Goal: Information Seeking & Learning: Stay updated

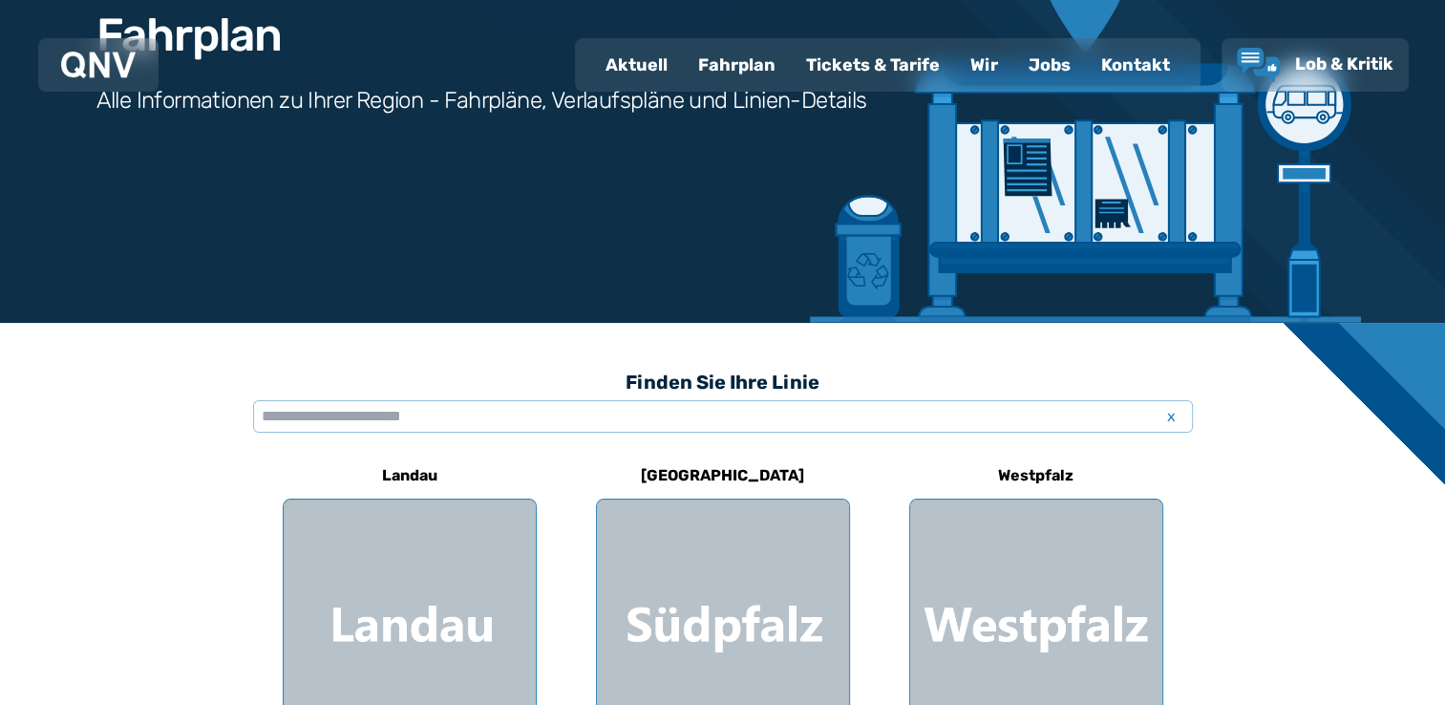
scroll to position [223, 0]
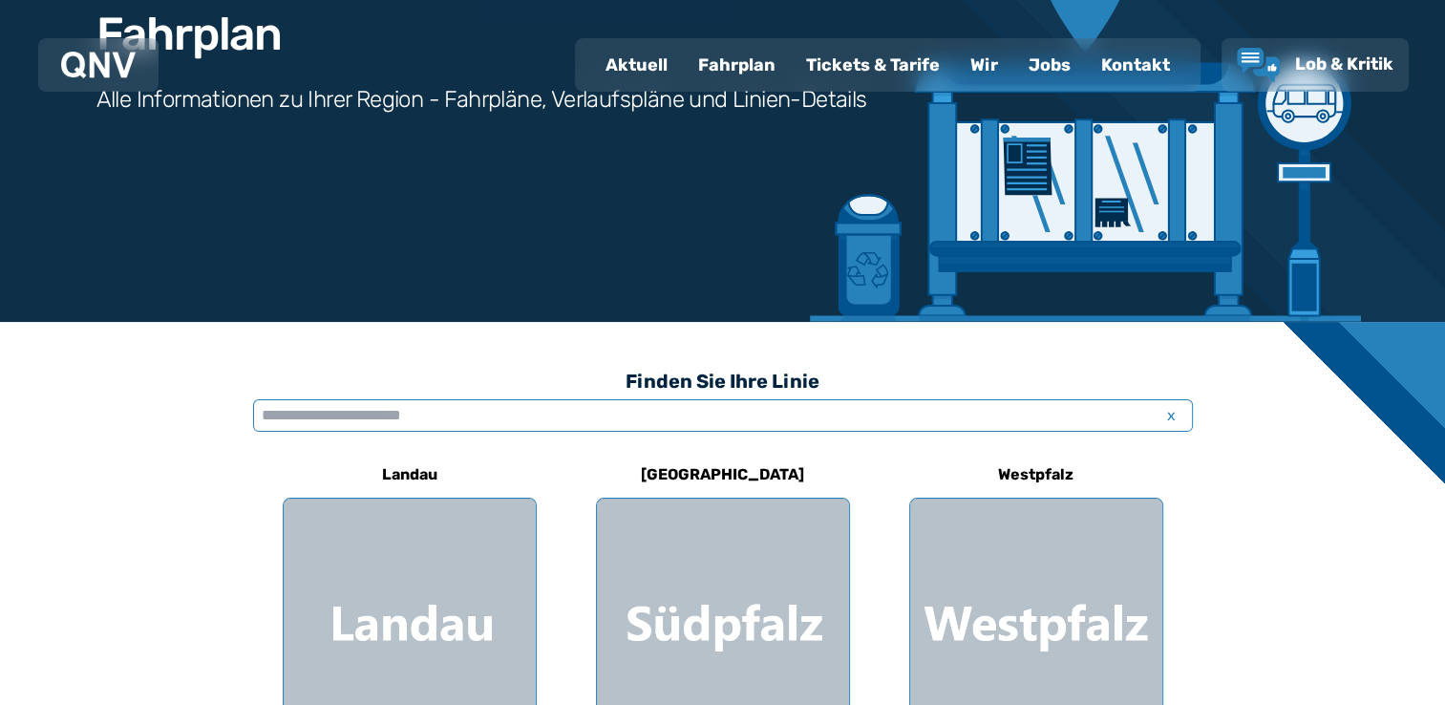
click at [1051, 414] on input "text" at bounding box center [723, 415] width 940 height 32
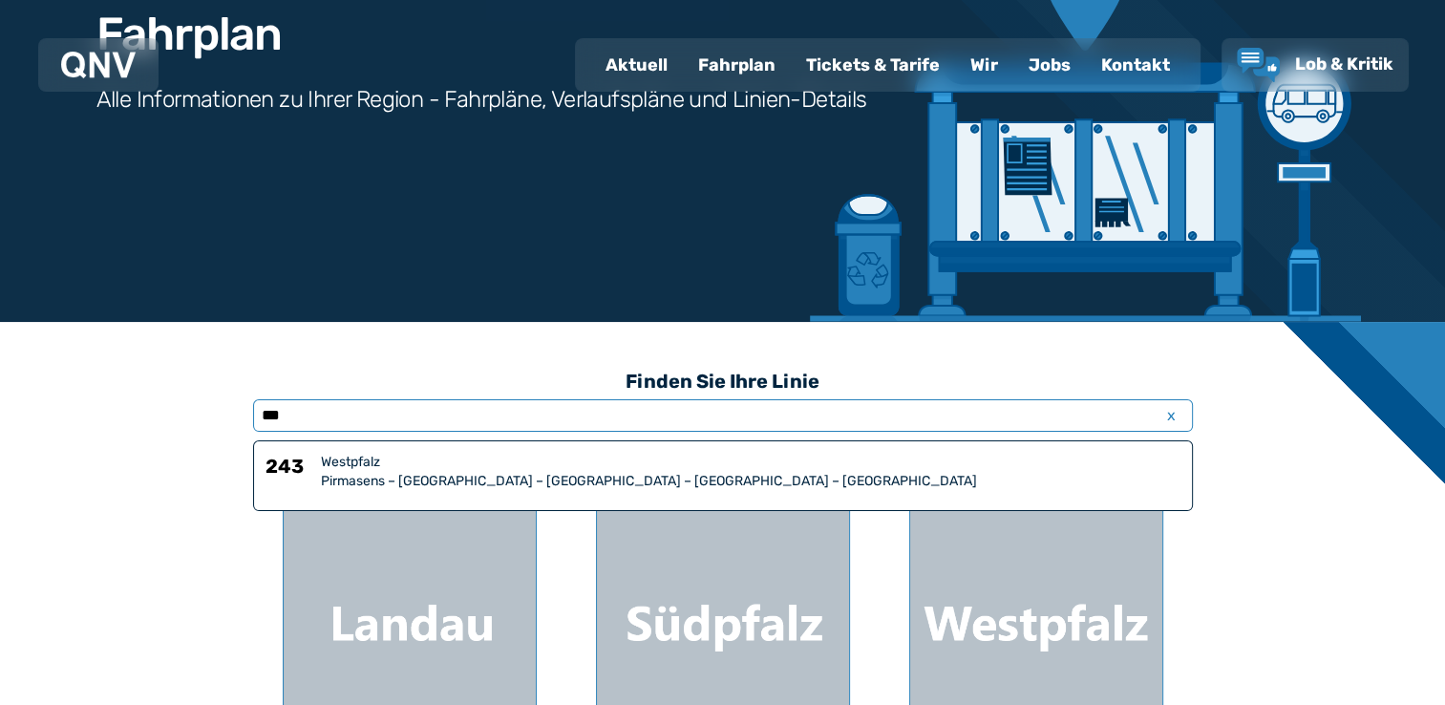
type input "***"
click at [818, 477] on div "Pirmasens – [GEOGRAPHIC_DATA] – [GEOGRAPHIC_DATA] – [GEOGRAPHIC_DATA] – [GEOGRA…" at bounding box center [751, 481] width 860 height 19
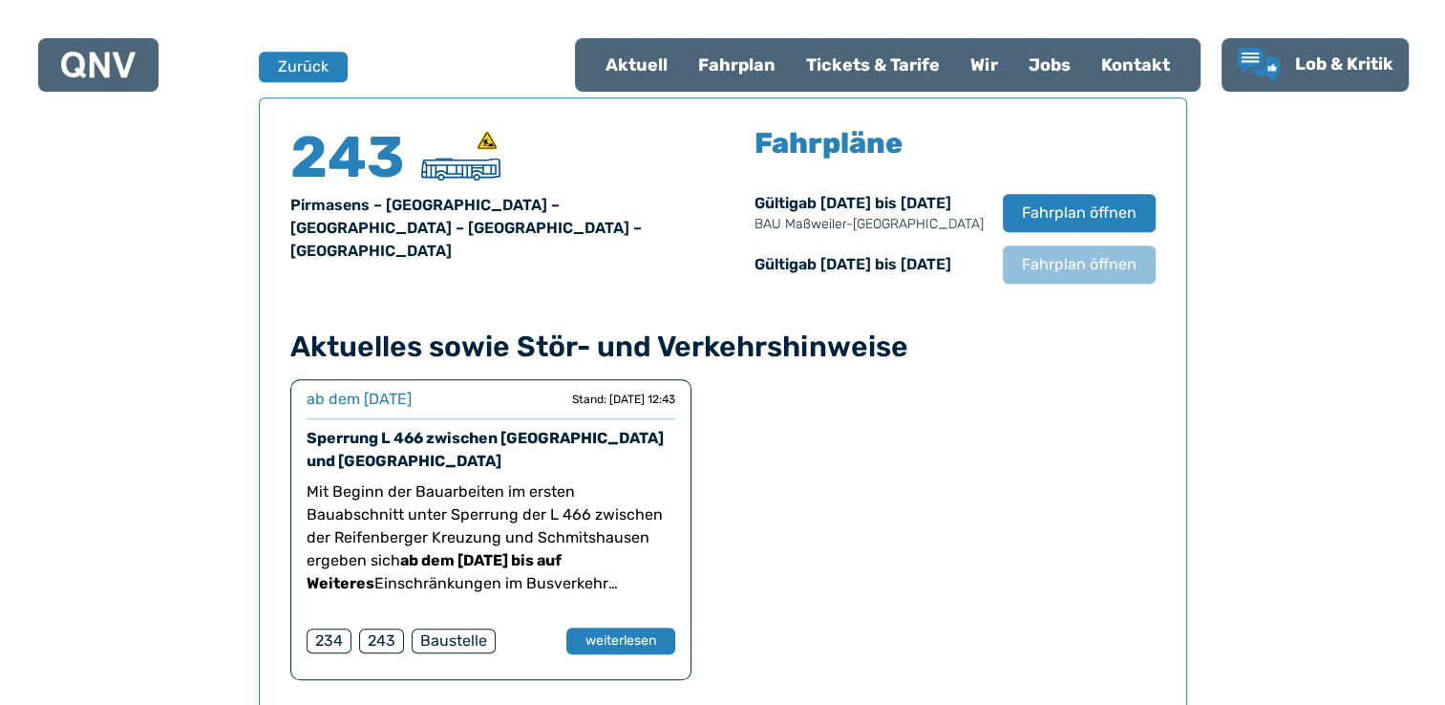
scroll to position [1480, 0]
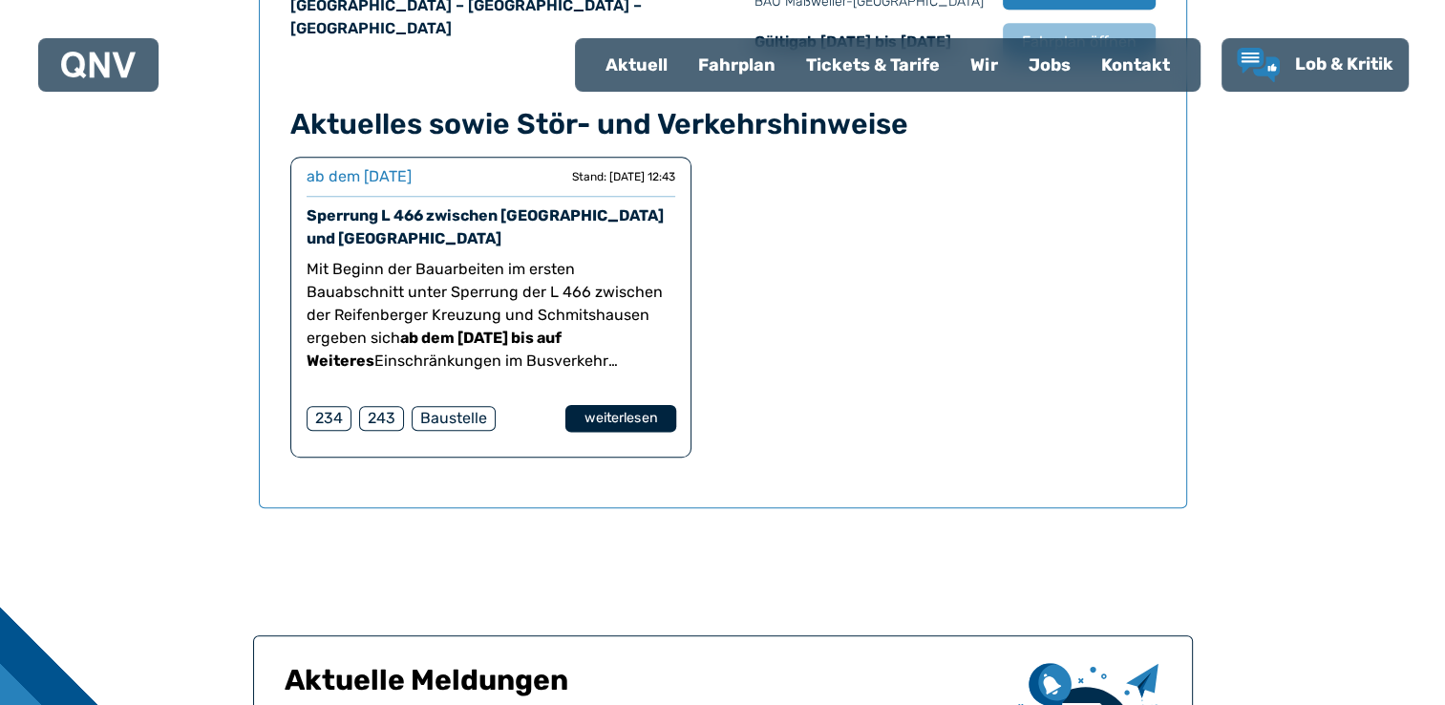
click at [649, 423] on button "weiterlesen" at bounding box center [619, 419] width 111 height 28
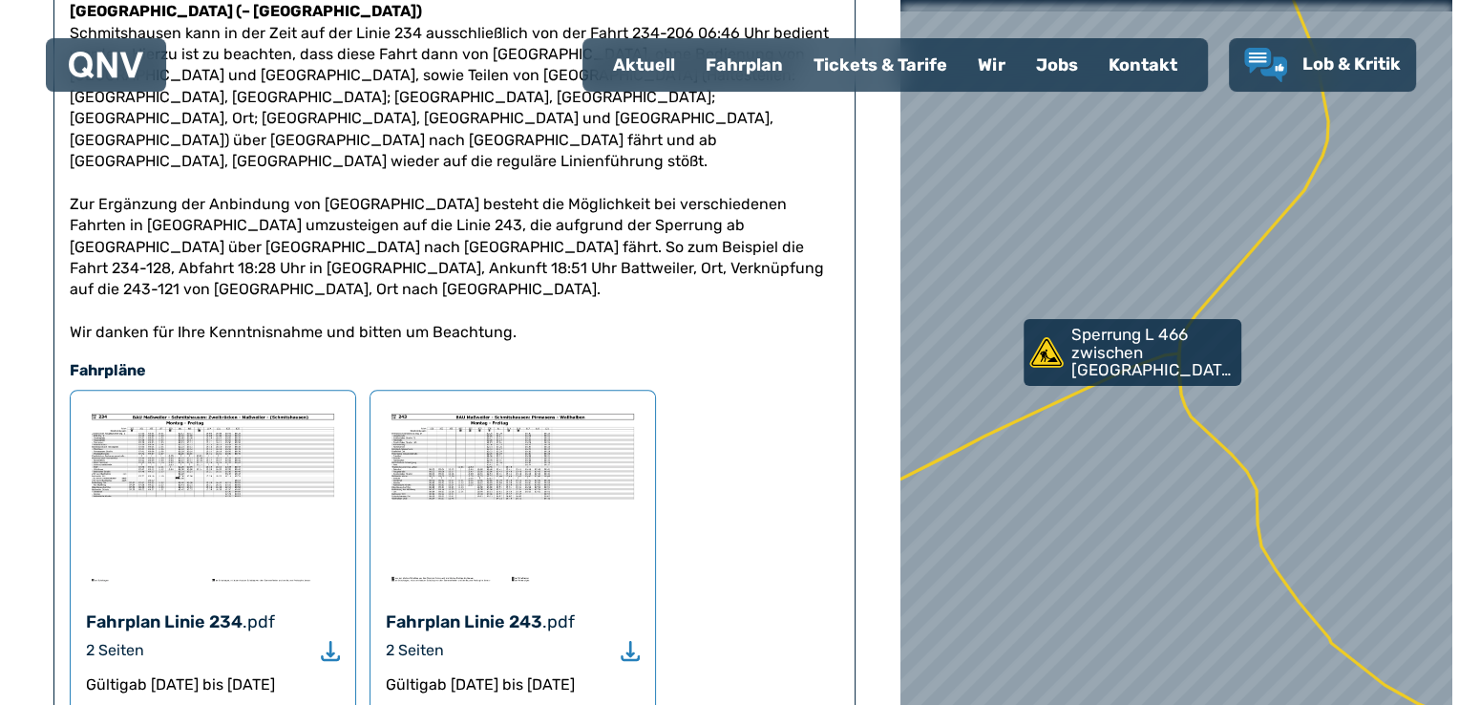
scroll to position [669, 0]
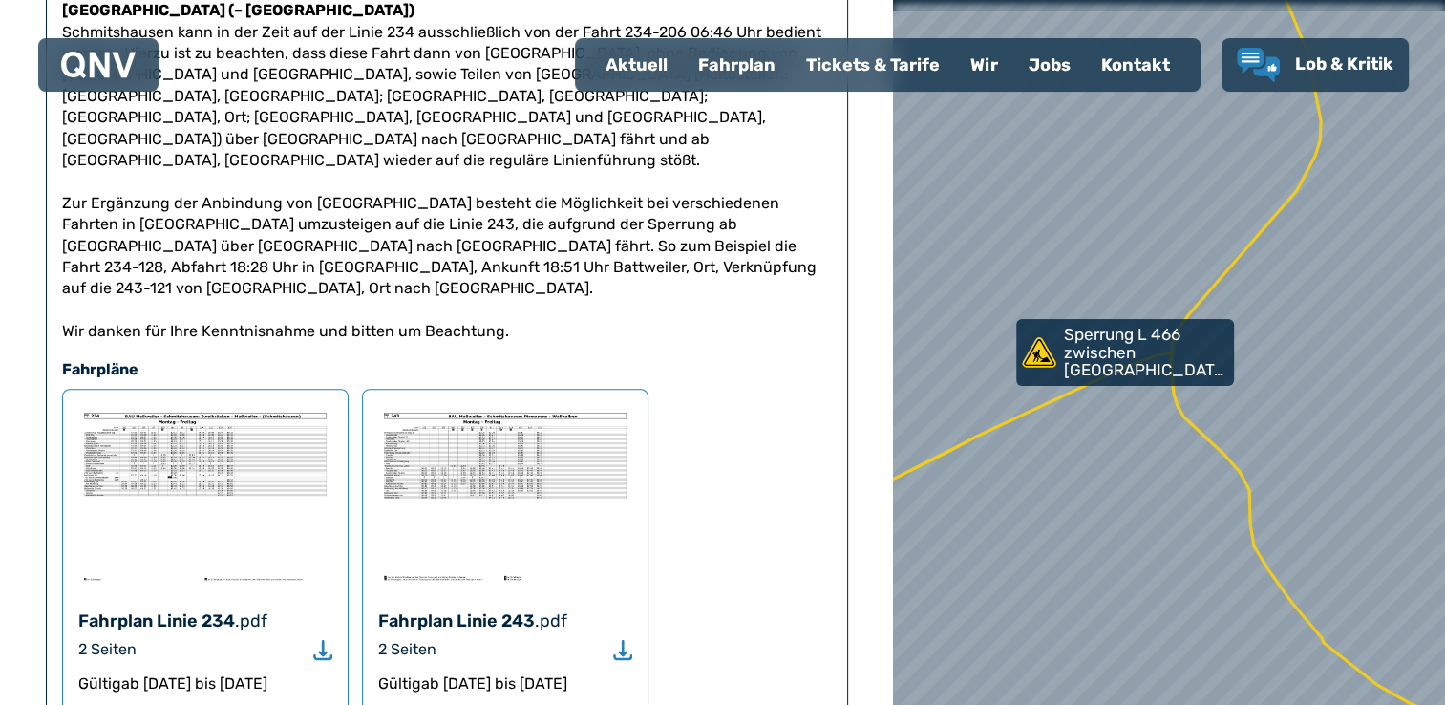
click at [241, 405] on img at bounding box center [205, 495] width 254 height 181
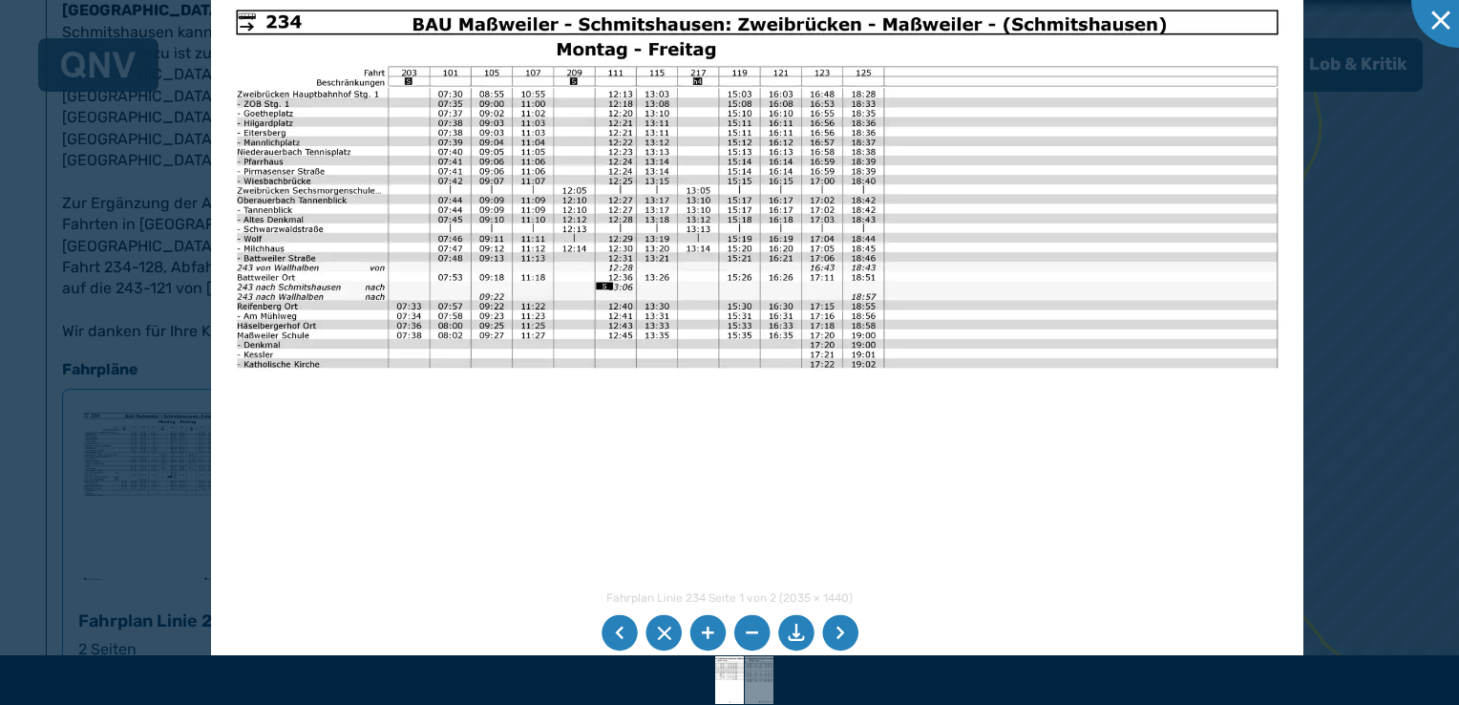
click at [647, 472] on img at bounding box center [757, 371] width 1092 height 773
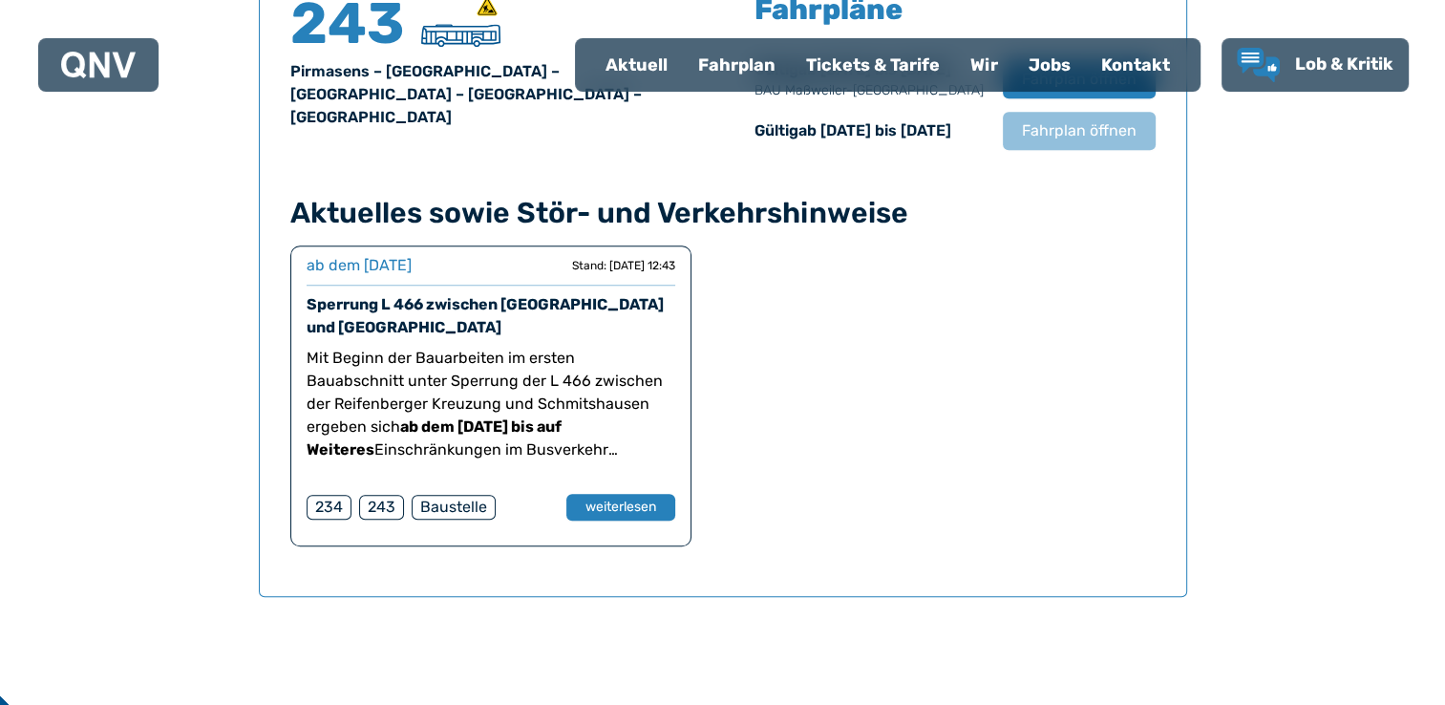
scroll to position [1480, 0]
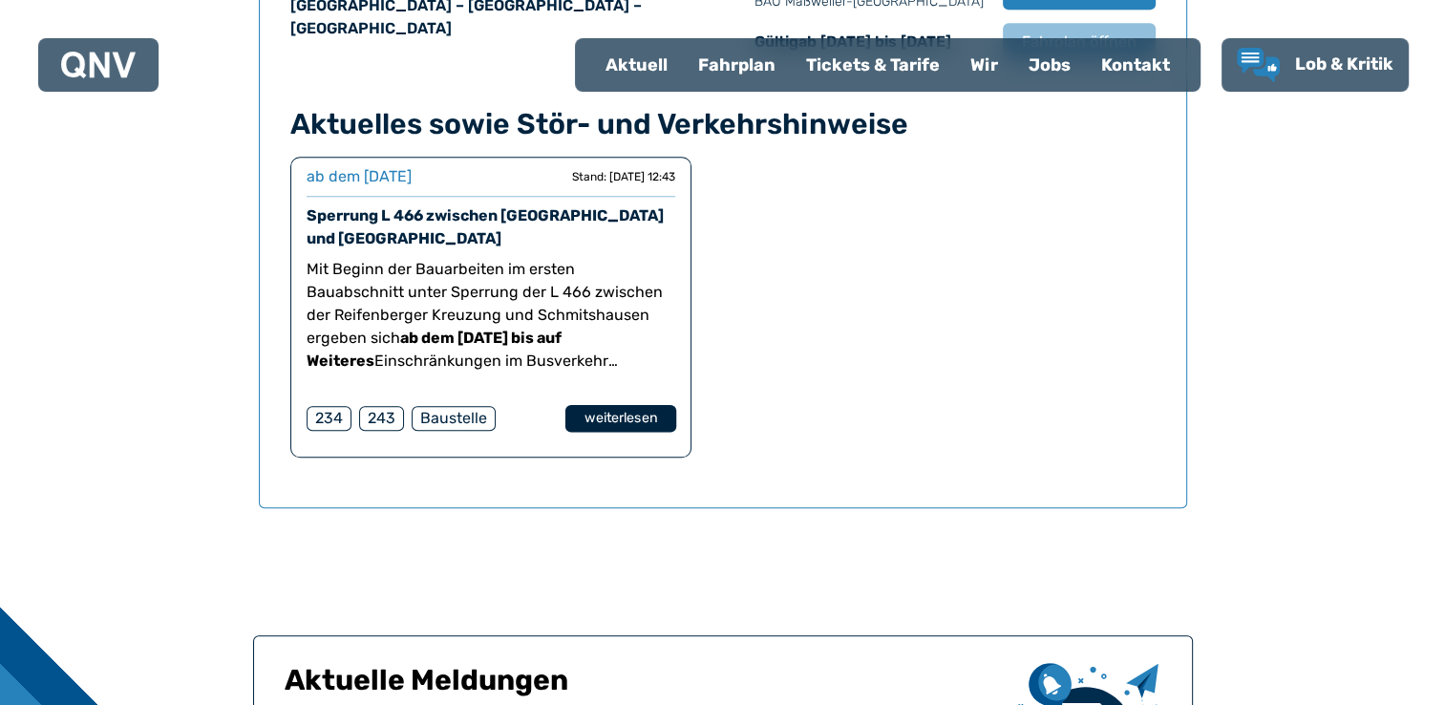
click at [609, 419] on button "weiterlesen" at bounding box center [619, 419] width 111 height 28
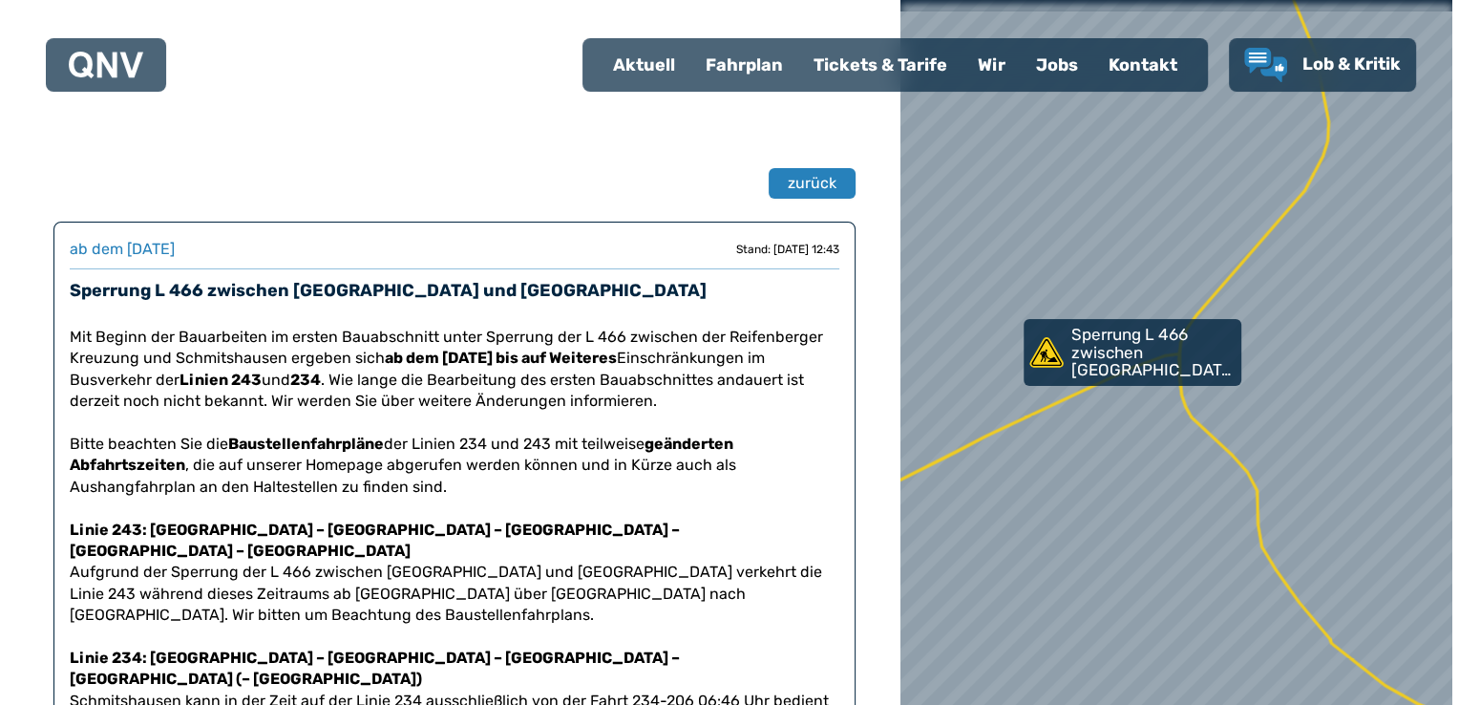
scroll to position [445, 0]
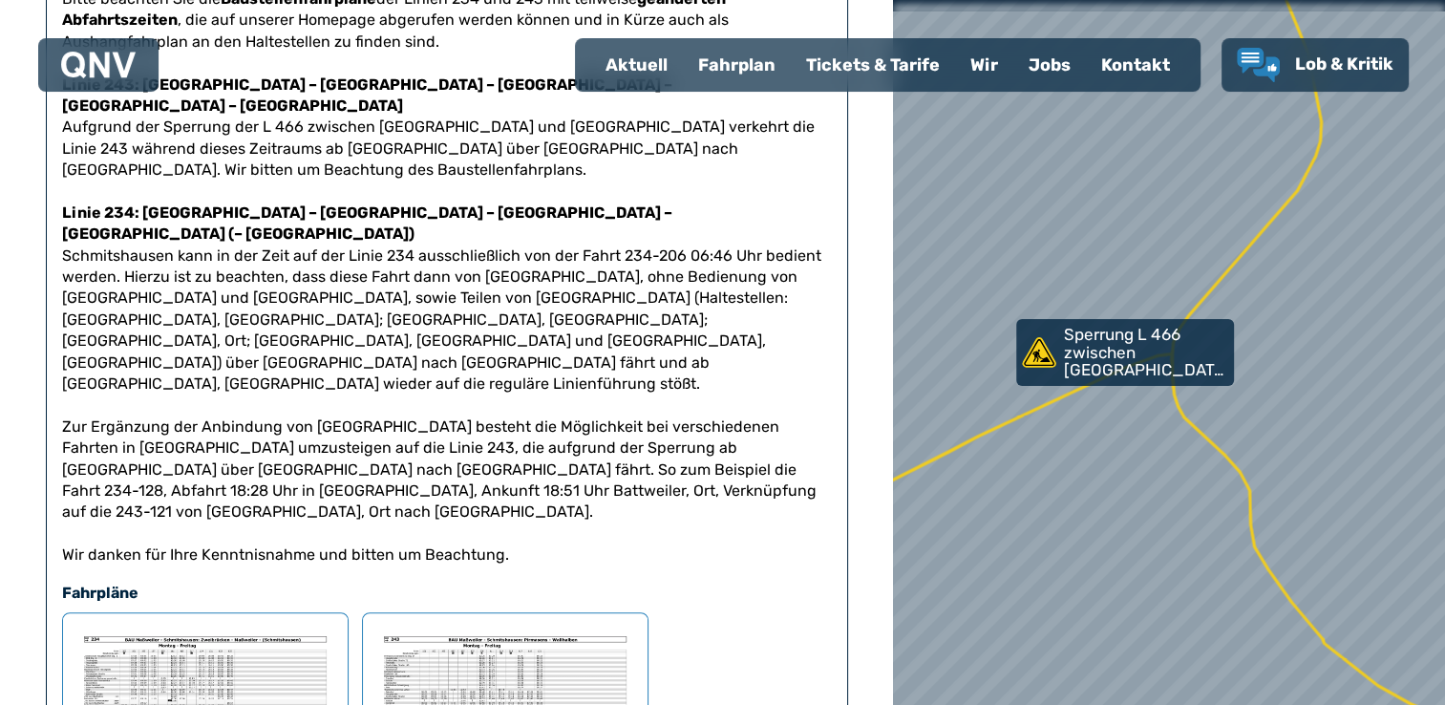
click at [456, 628] on img at bounding box center [505, 718] width 254 height 181
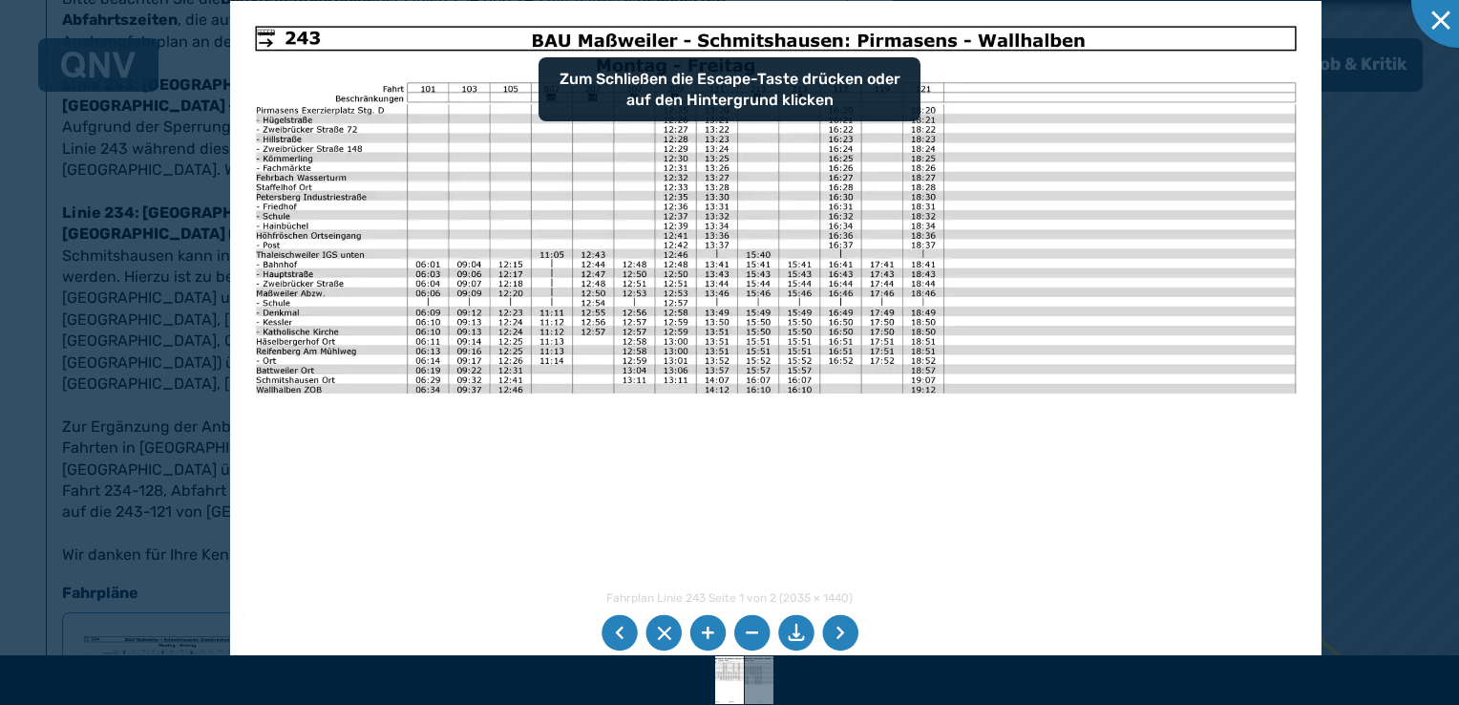
click at [502, 487] on img at bounding box center [776, 387] width 1092 height 773
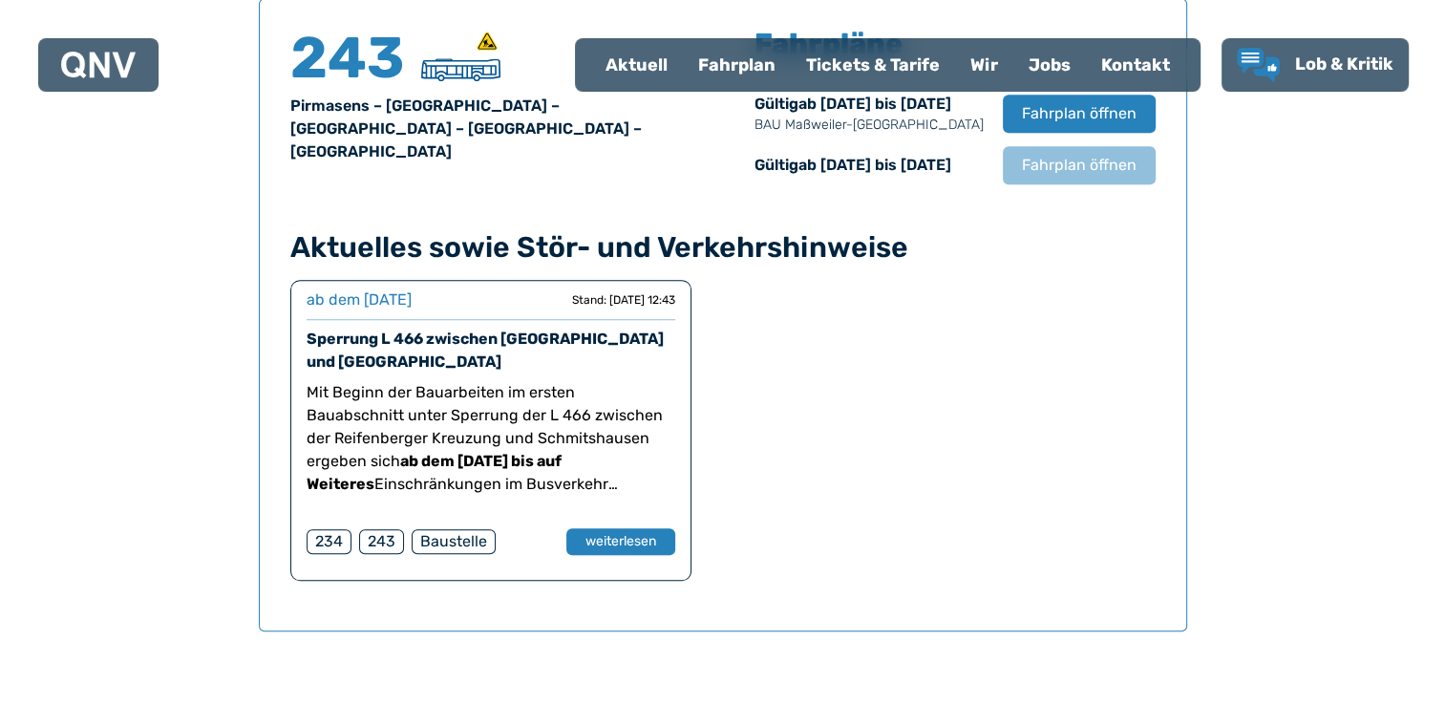
scroll to position [1258, 0]
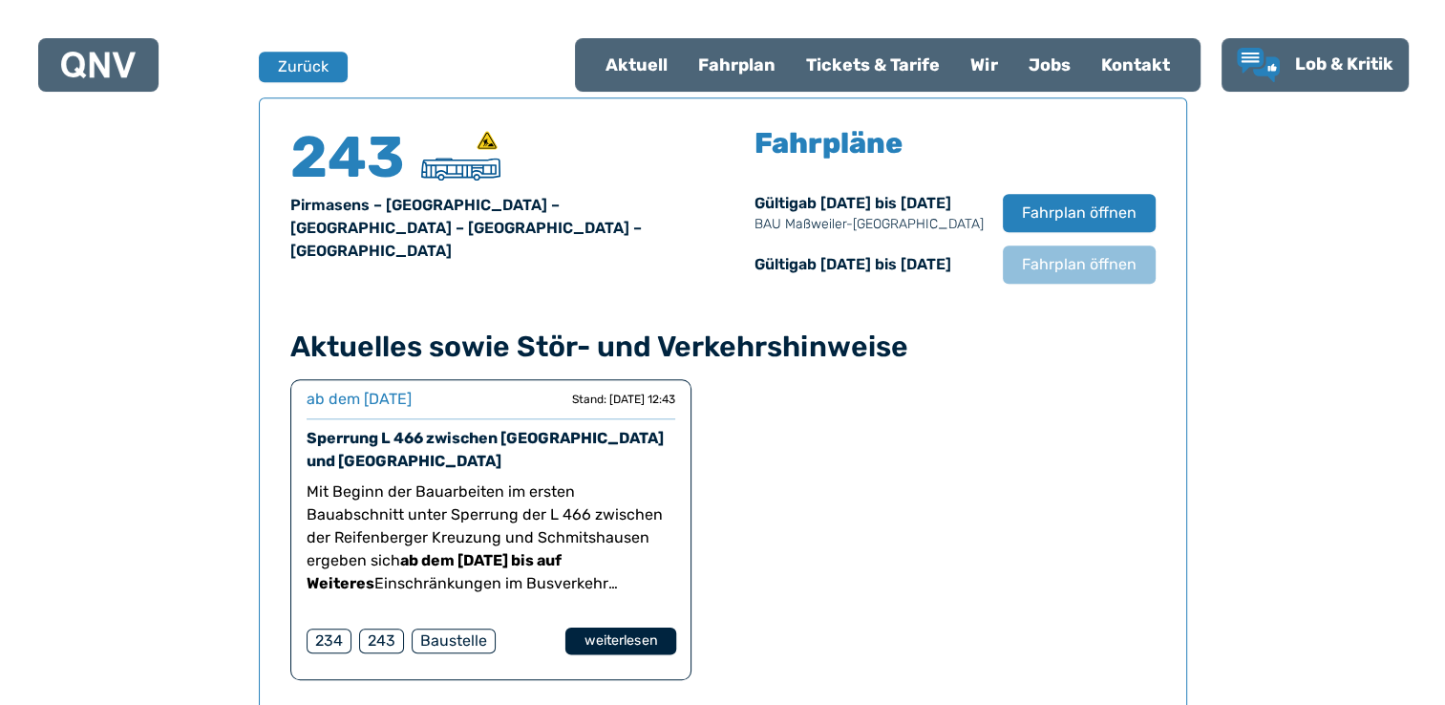
click at [646, 647] on button "weiterlesen" at bounding box center [619, 641] width 111 height 28
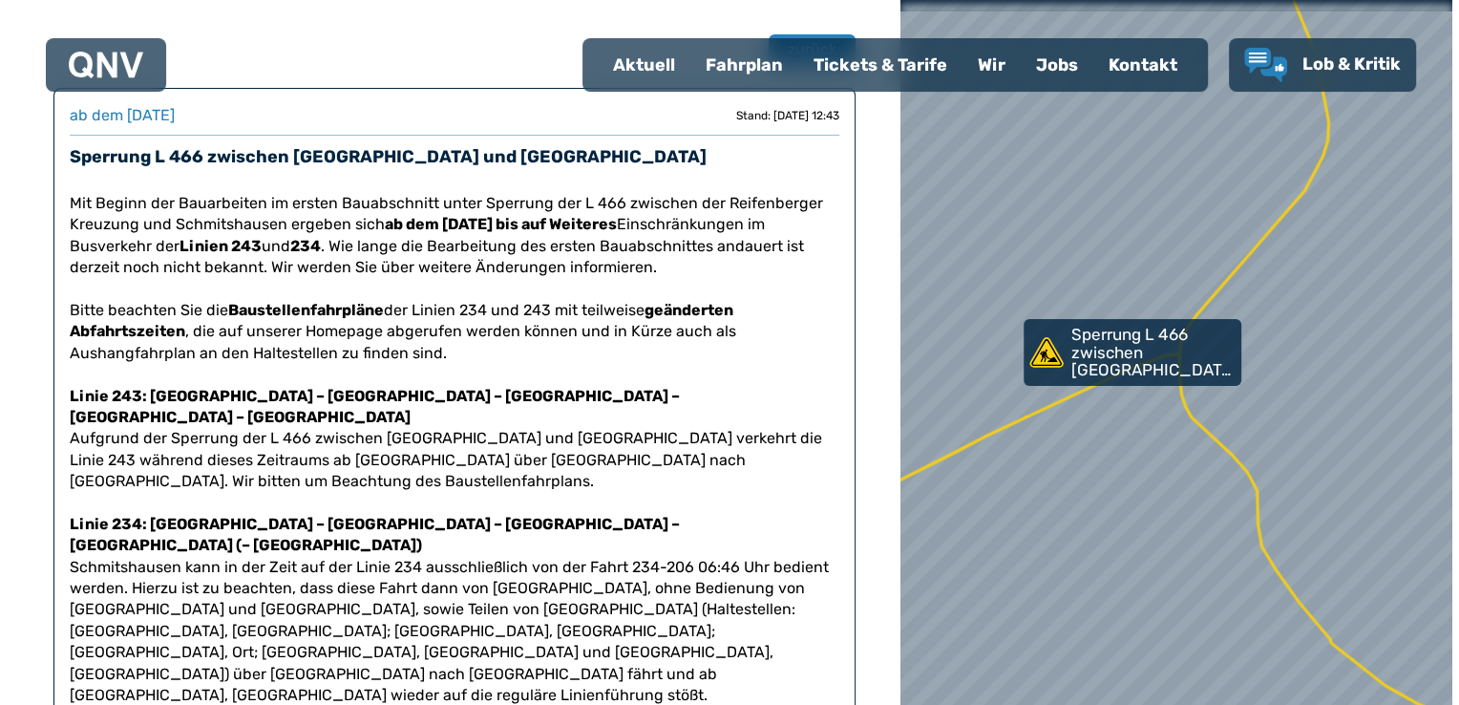
scroll to position [445, 0]
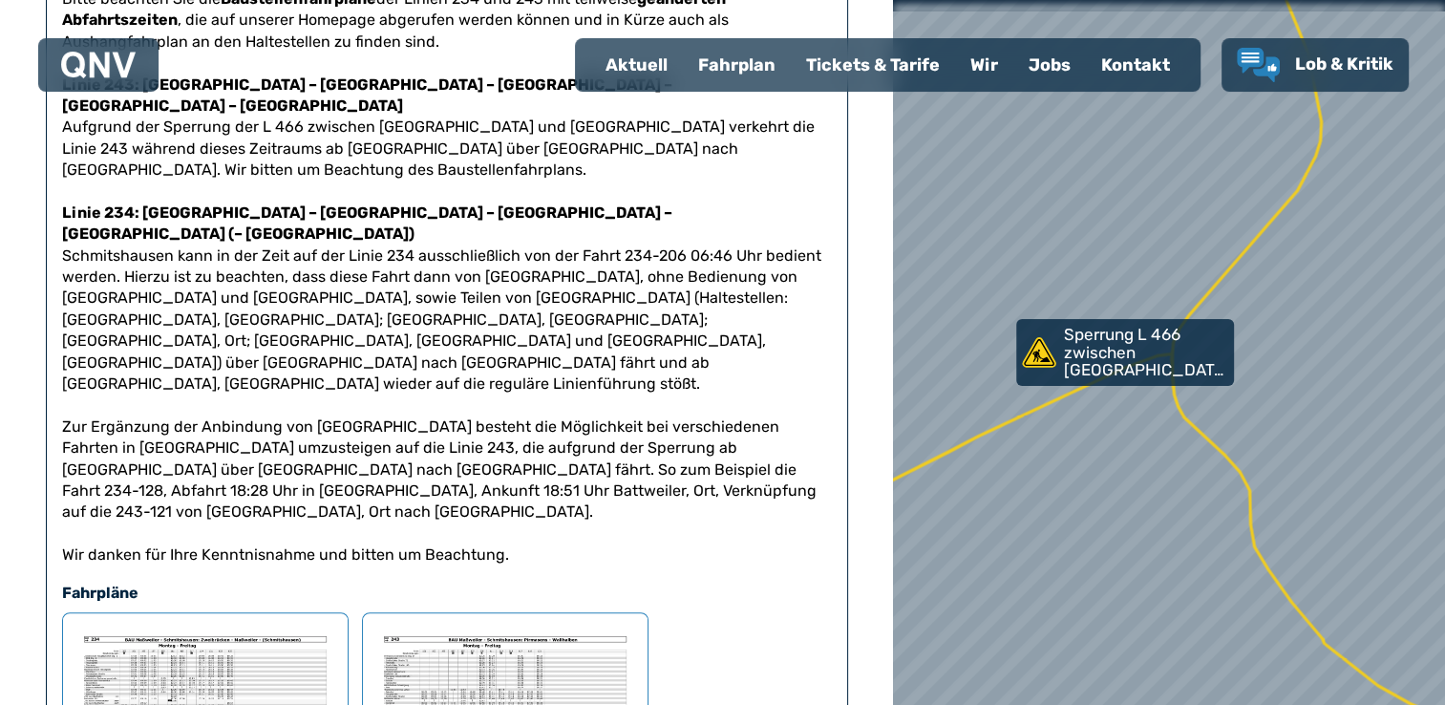
click at [214, 628] on img at bounding box center [205, 718] width 254 height 181
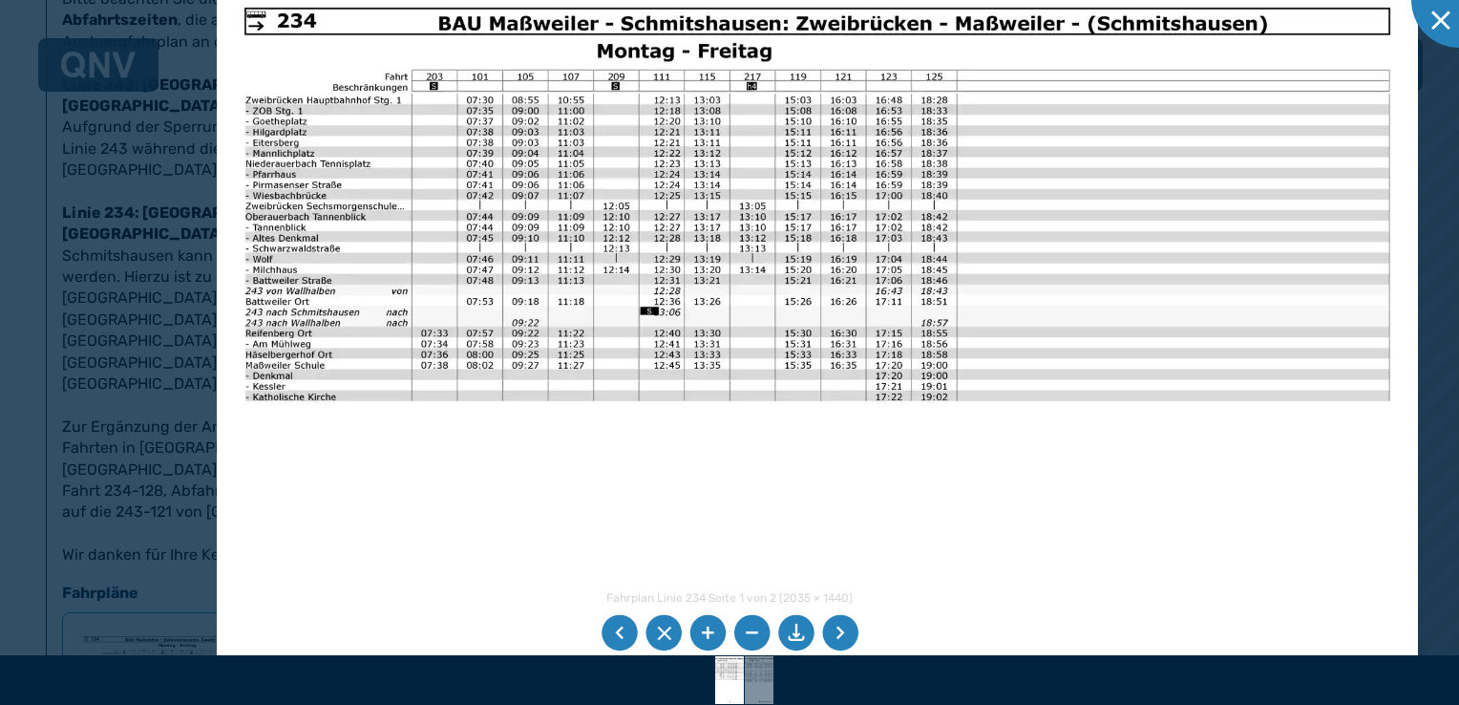
click at [471, 398] on img at bounding box center [817, 405] width 1201 height 850
